Goal: Navigation & Orientation: Find specific page/section

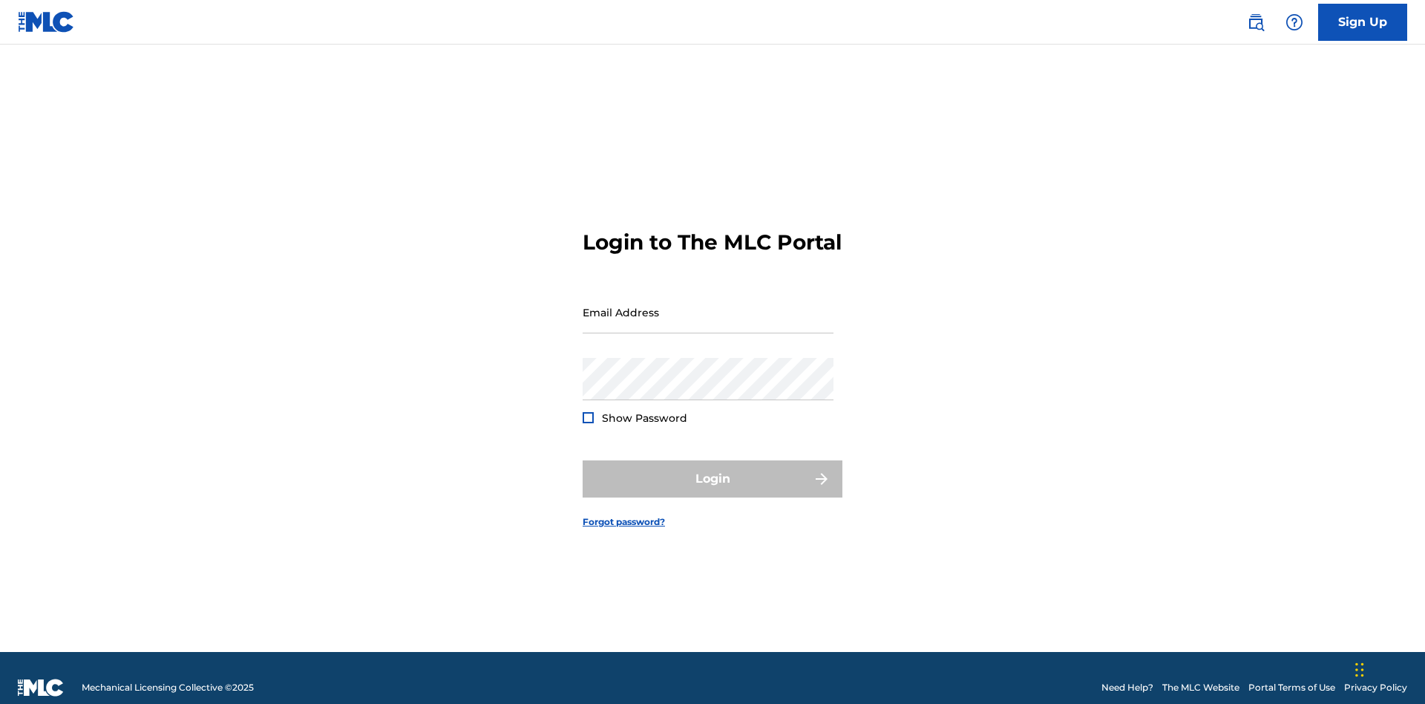
scroll to position [19, 0]
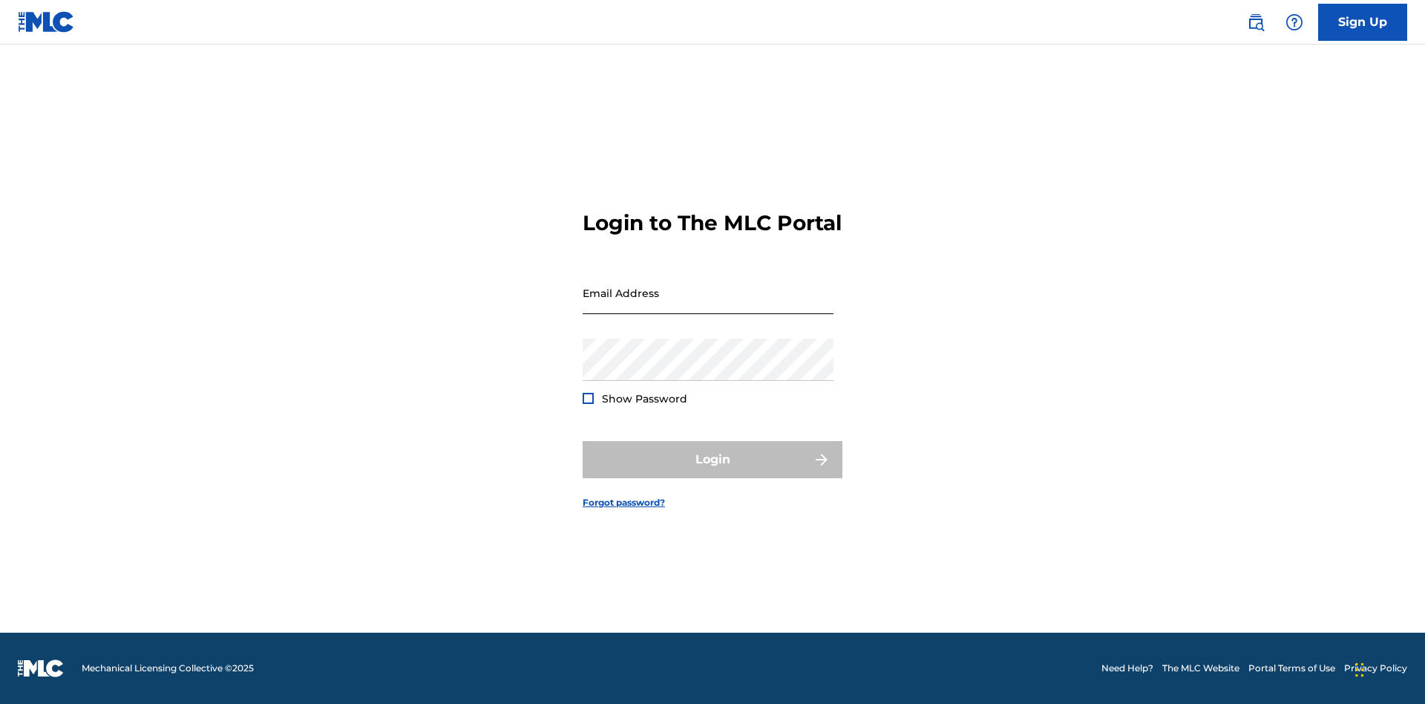
click at [708, 305] on input "Email Address" at bounding box center [708, 293] width 251 height 42
type input "[EMAIL_ADDRESS][DOMAIN_NAME]"
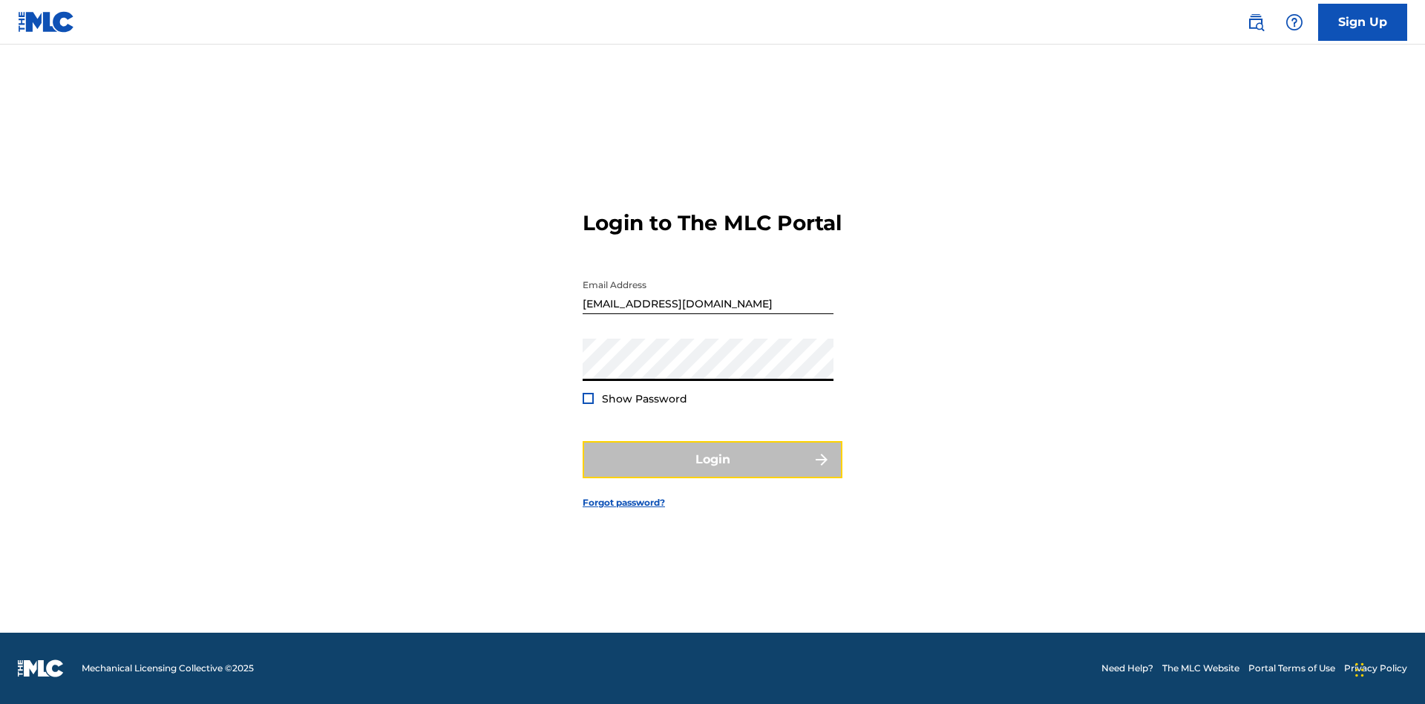
click at [712, 472] on button "Login" at bounding box center [713, 459] width 260 height 37
